Goal: Contribute content

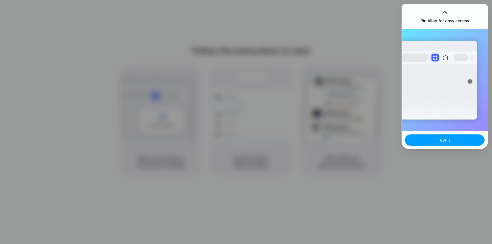
click at [435, 141] on button "Got it" at bounding box center [445, 140] width 80 height 11
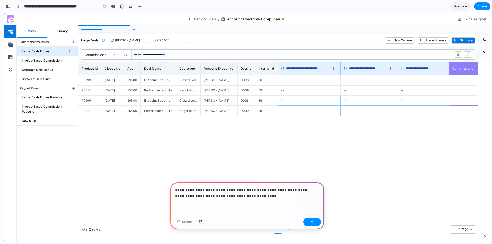
click at [229, 197] on p "**********" at bounding box center [246, 193] width 143 height 12
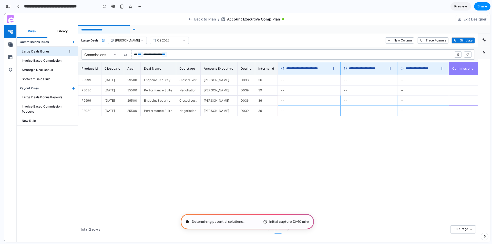
type input "**********"
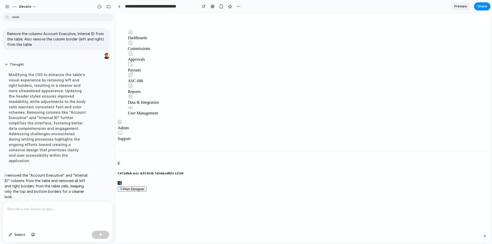
click at [32, 211] on div at bounding box center [58, 215] width 110 height 27
click at [26, 207] on p "**********" at bounding box center [56, 209] width 98 height 6
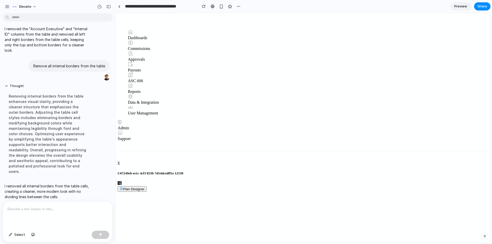
click at [27, 211] on div at bounding box center [58, 215] width 110 height 27
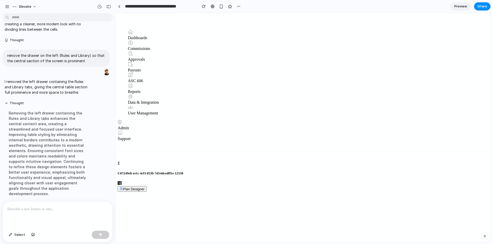
click at [68, 209] on p at bounding box center [56, 209] width 98 height 6
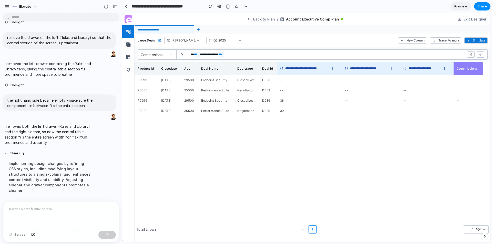
scroll to position [127, 0]
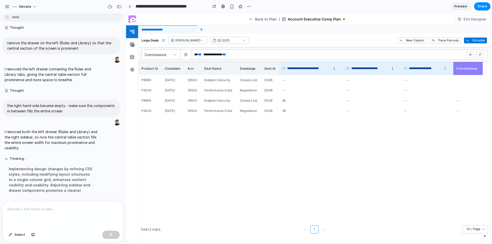
drag, startPoint x: 114, startPoint y: 158, endPoint x: 126, endPoint y: 159, distance: 12.1
click at [59, 211] on div at bounding box center [63, 215] width 120 height 27
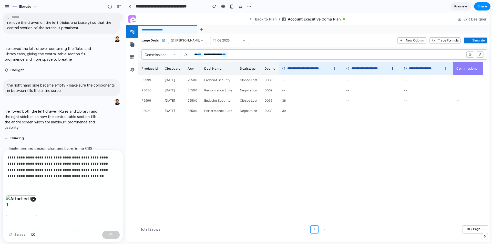
scroll to position [176, 0]
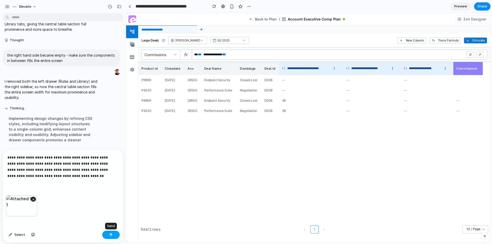
click at [108, 238] on button "button" at bounding box center [110, 235] width 17 height 8
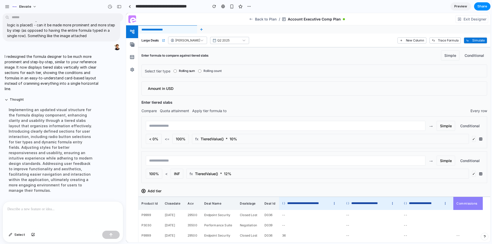
scroll to position [26, 0]
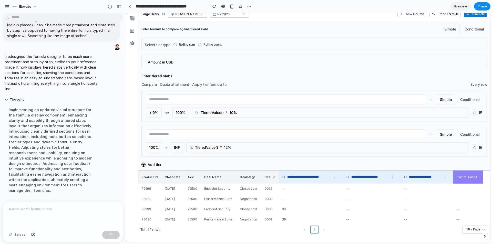
click at [68, 208] on p at bounding box center [61, 209] width 109 height 6
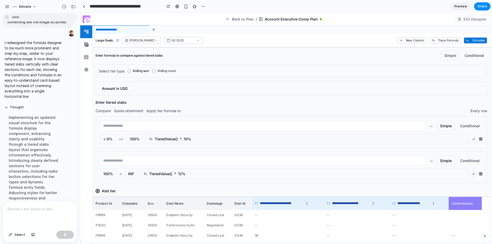
scroll to position [416, 0]
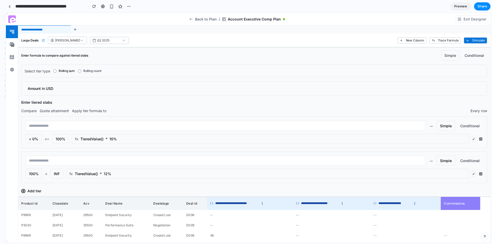
drag, startPoint x: 125, startPoint y: 145, endPoint x: 6, endPoint y: 136, distance: 120.1
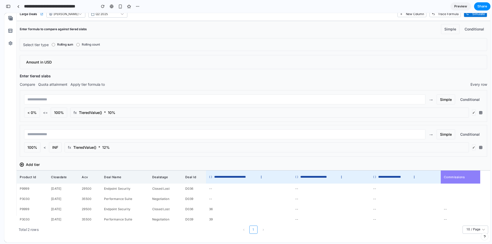
scroll to position [0, 0]
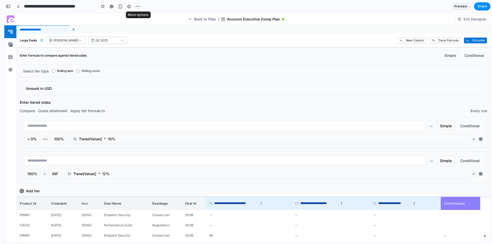
click at [137, 7] on div "button" at bounding box center [138, 6] width 4 height 4
click at [480, 7] on span "Share" at bounding box center [483, 6] width 10 height 5
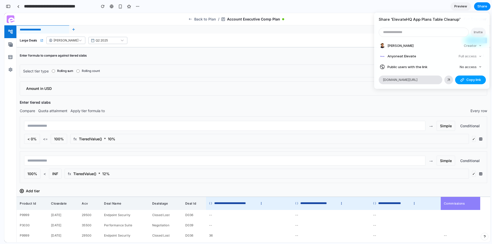
click at [467, 82] on span "Copy link" at bounding box center [474, 79] width 15 height 5
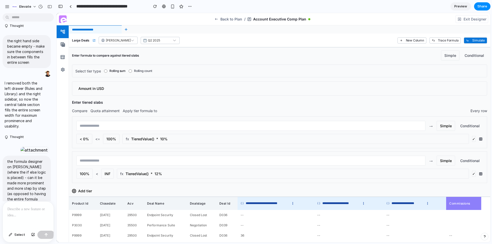
scroll to position [314, 0]
click at [17, 236] on span "Select" at bounding box center [19, 235] width 11 height 5
click at [21, 237] on span "Select" at bounding box center [19, 235] width 11 height 5
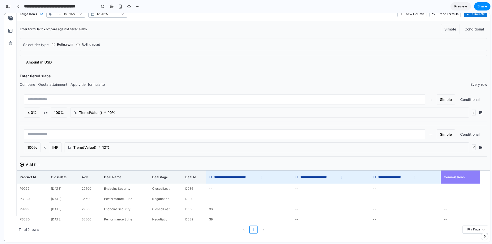
scroll to position [0, 0]
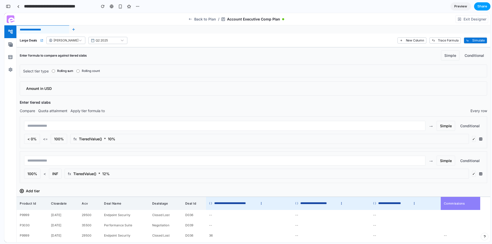
click at [482, 8] on span "Share" at bounding box center [483, 6] width 10 height 5
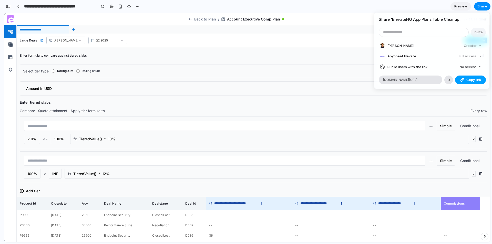
click at [463, 81] on div "button" at bounding box center [462, 80] width 4 height 4
